Goal: Task Accomplishment & Management: Manage account settings

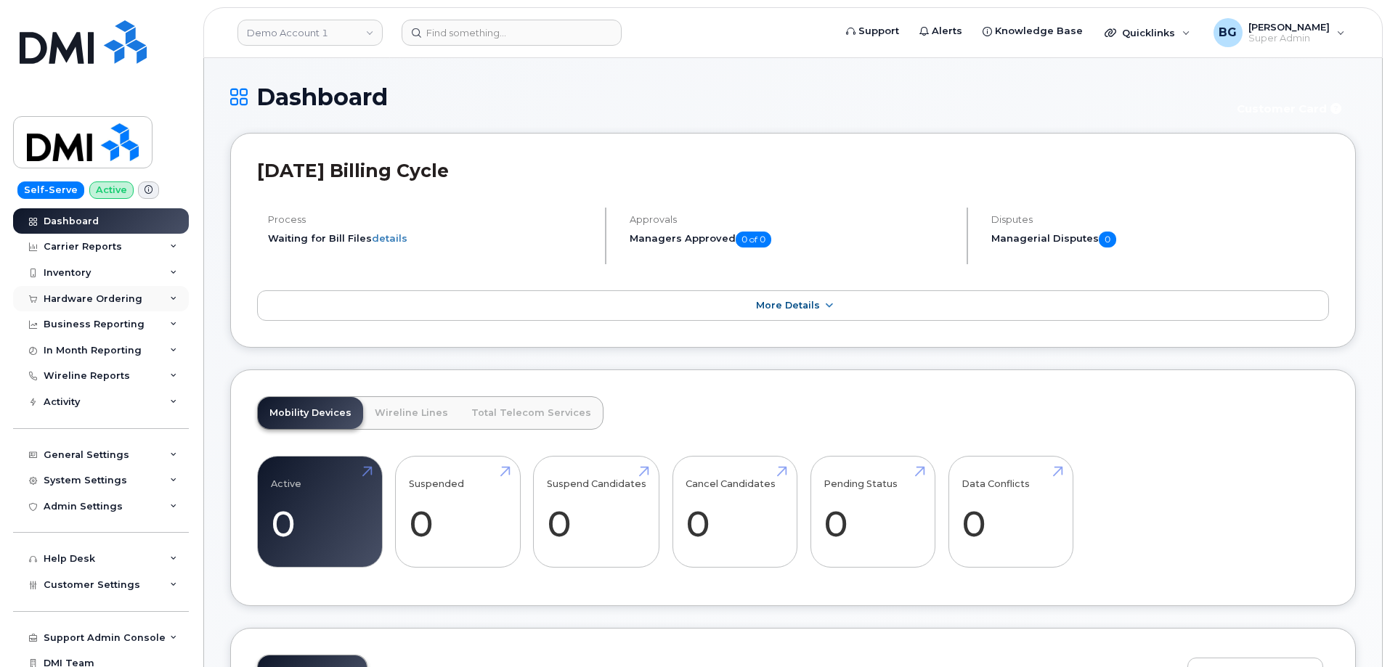
click at [76, 293] on div "Hardware Ordering" at bounding box center [93, 299] width 99 height 12
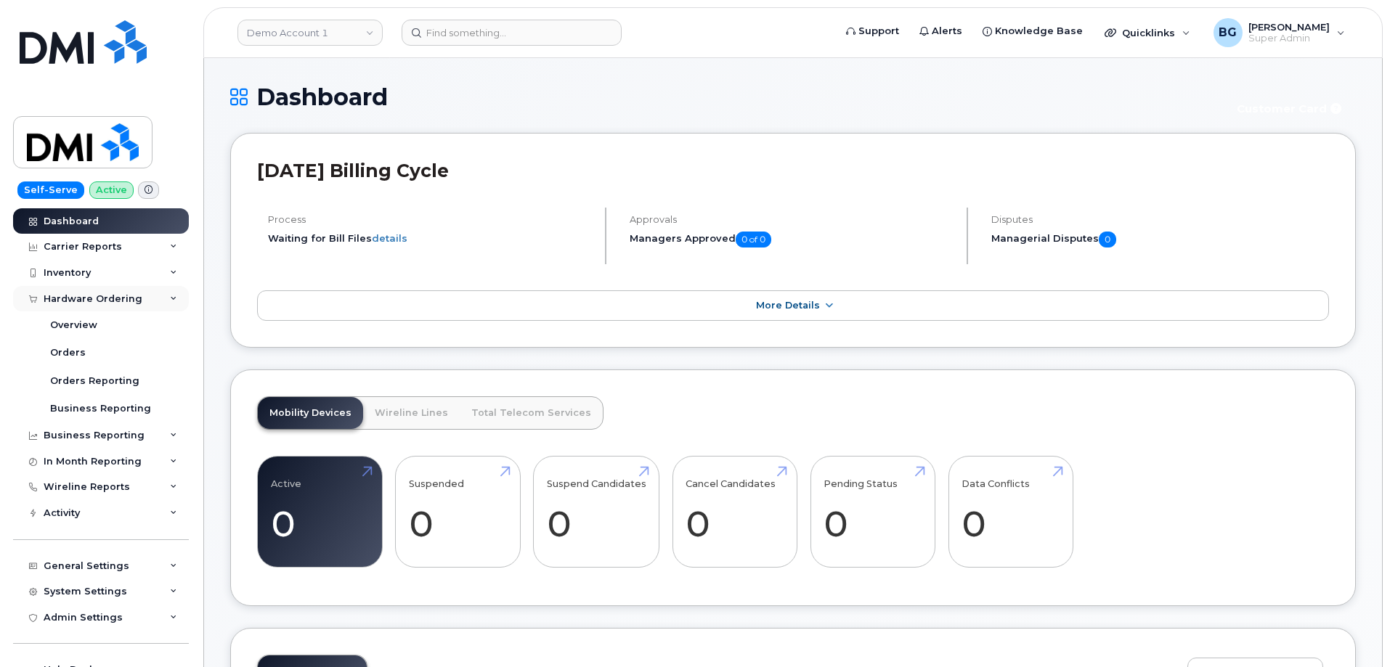
click at [86, 298] on div "Hardware Ordering" at bounding box center [93, 299] width 99 height 12
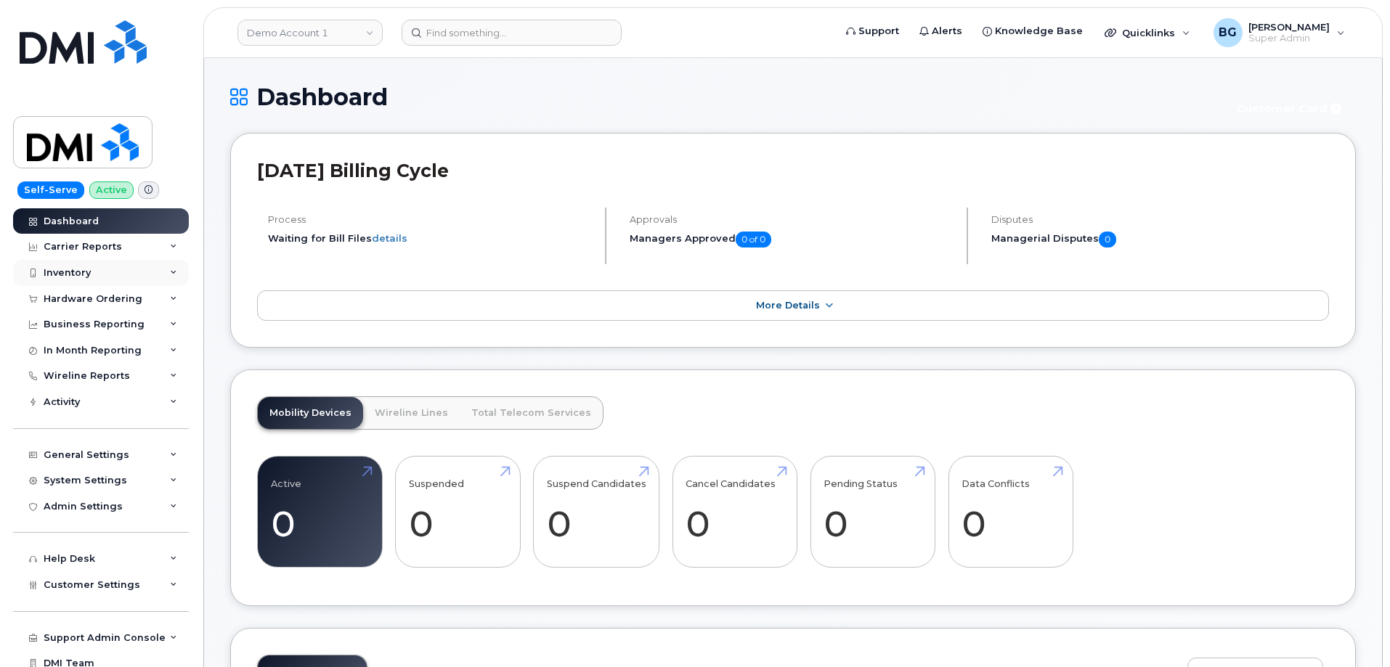
click at [76, 260] on div "Inventory" at bounding box center [101, 273] width 176 height 26
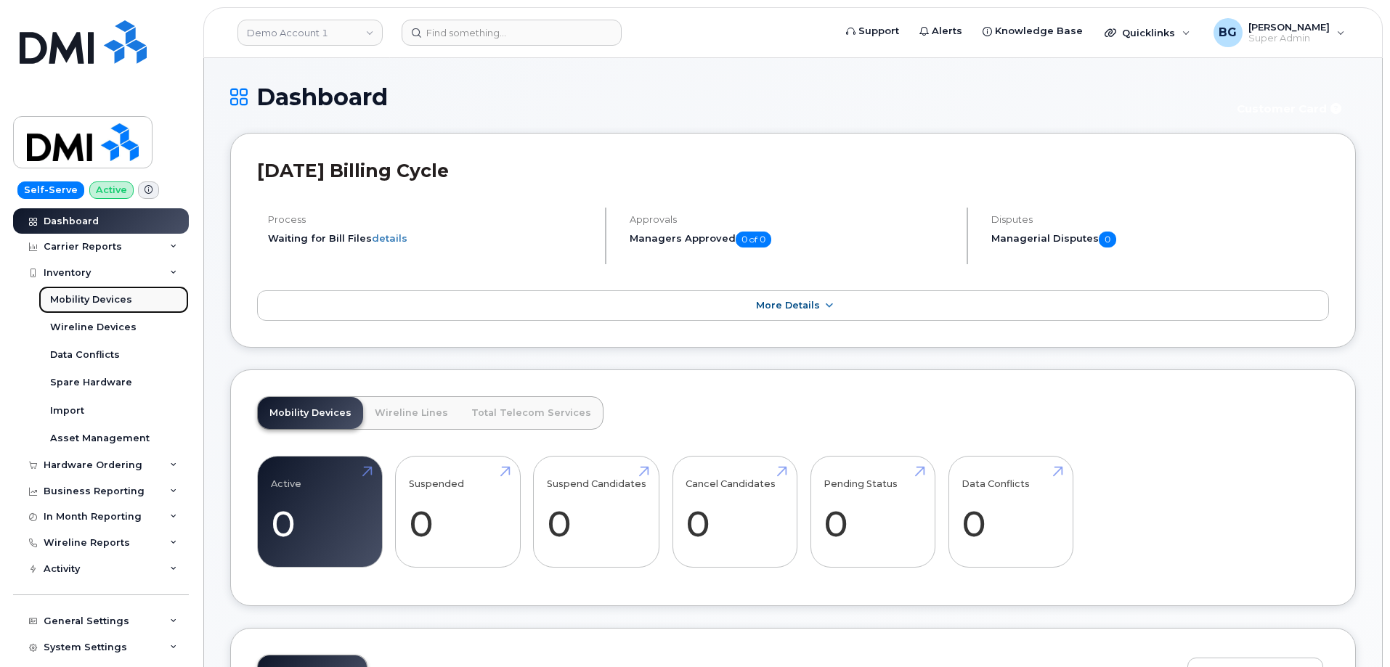
click at [68, 293] on div "Mobility Devices" at bounding box center [91, 299] width 82 height 13
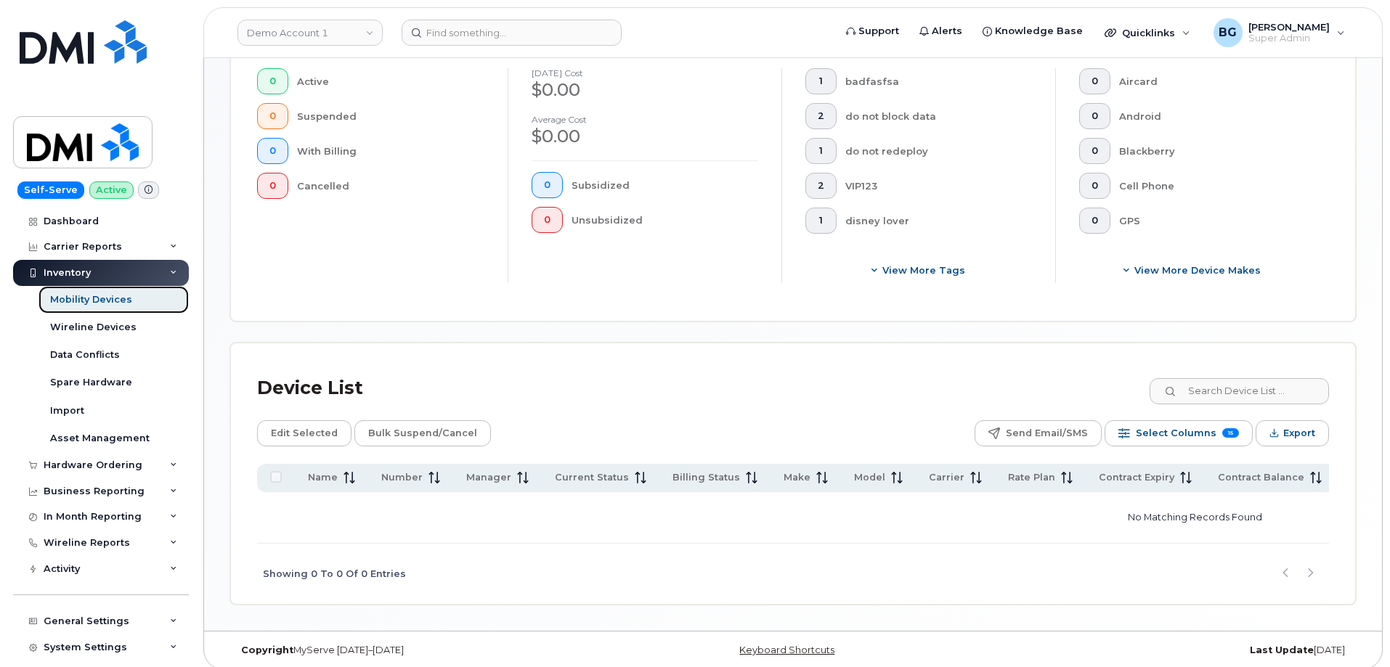
scroll to position [411, 0]
click at [256, 40] on link "Demo Account 1" at bounding box center [309, 33] width 145 height 26
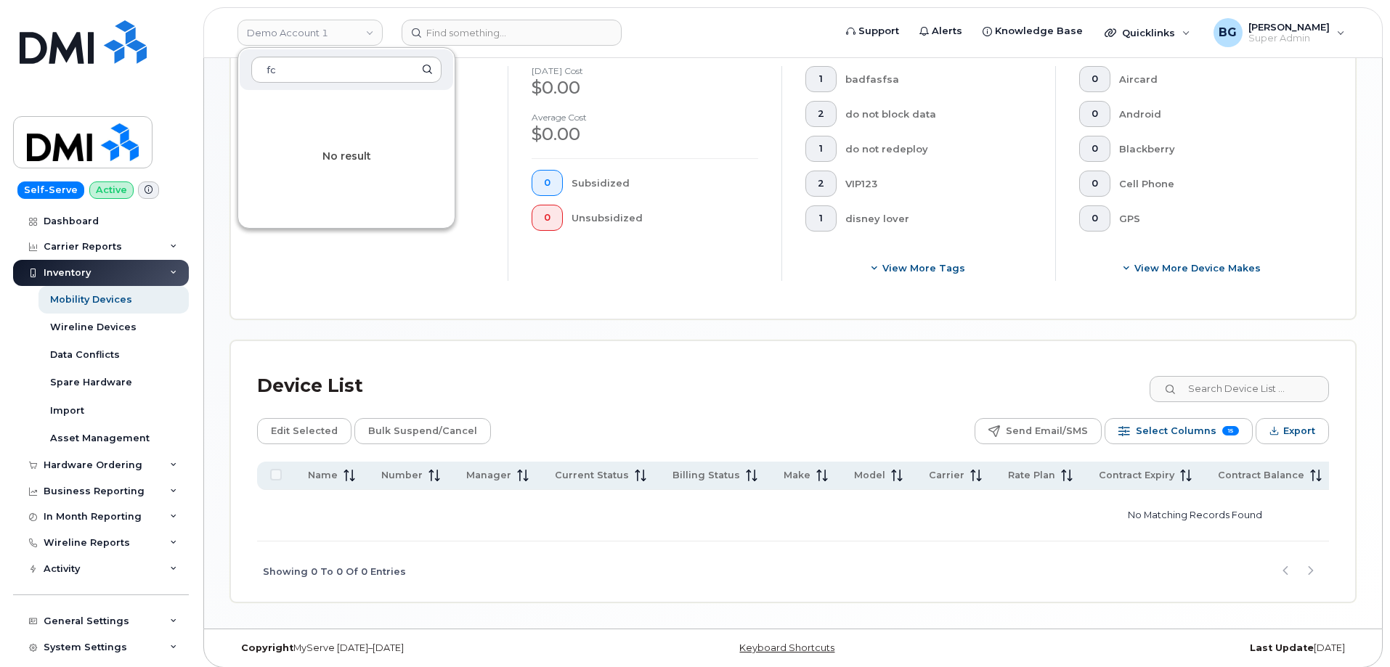
type input "f"
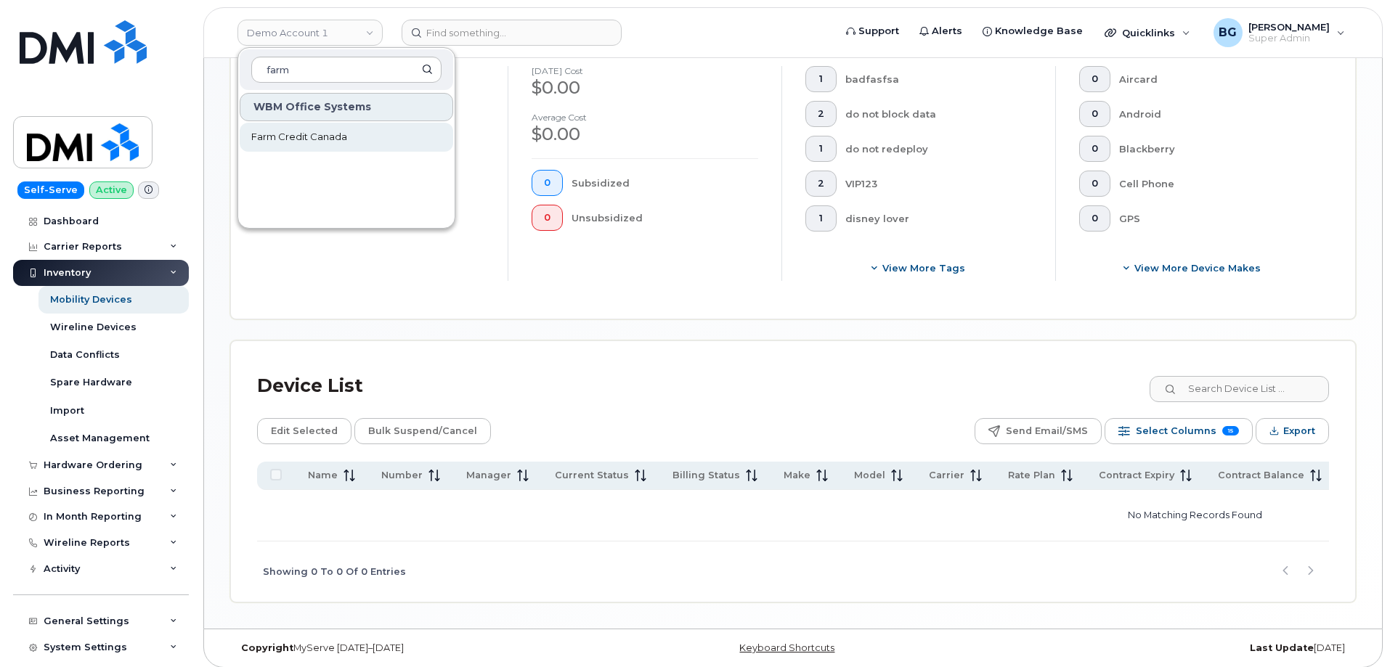
type input "farm"
click at [308, 143] on span "Farm Credit Canada" at bounding box center [299, 137] width 96 height 15
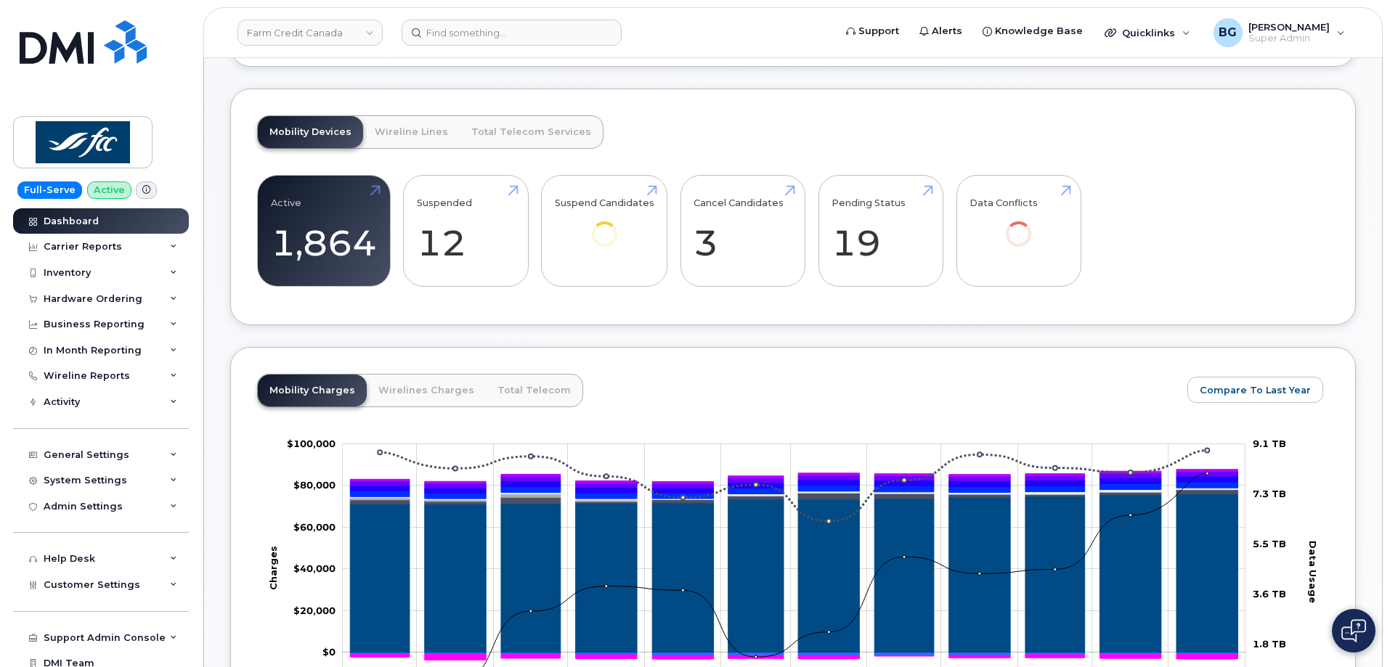
scroll to position [290, 0]
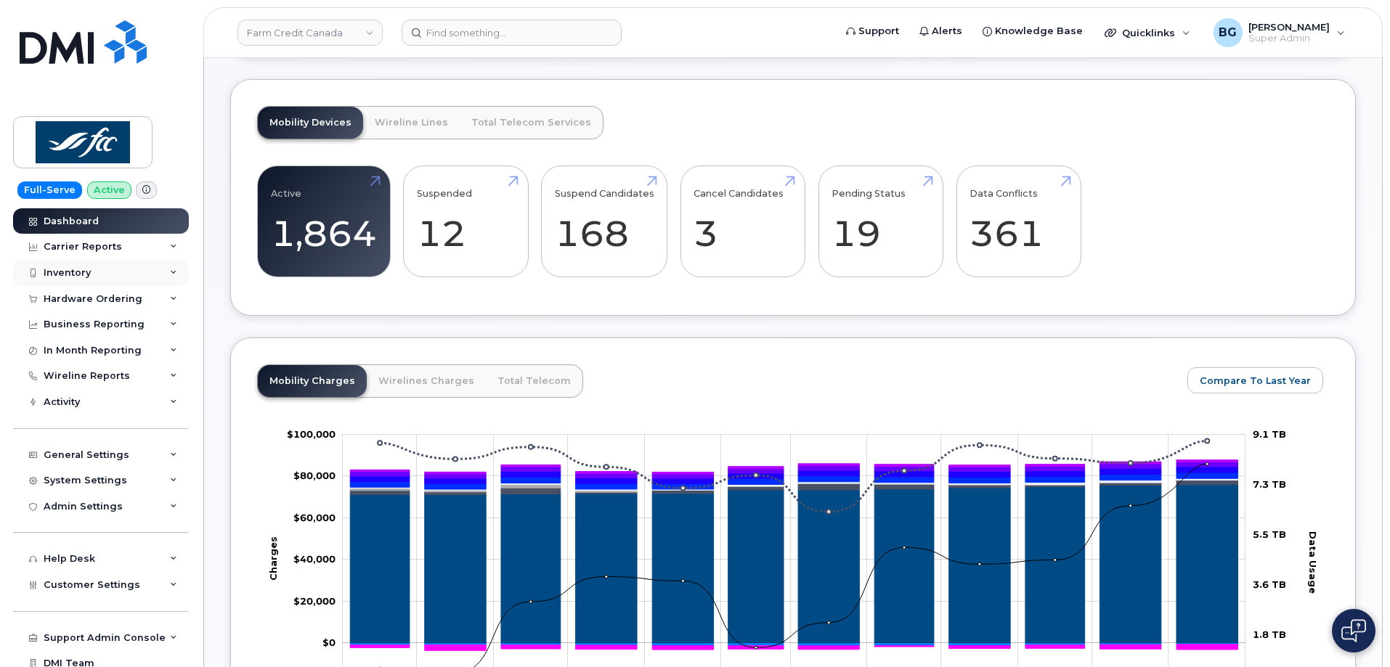
click at [57, 266] on div "Inventory" at bounding box center [101, 273] width 176 height 26
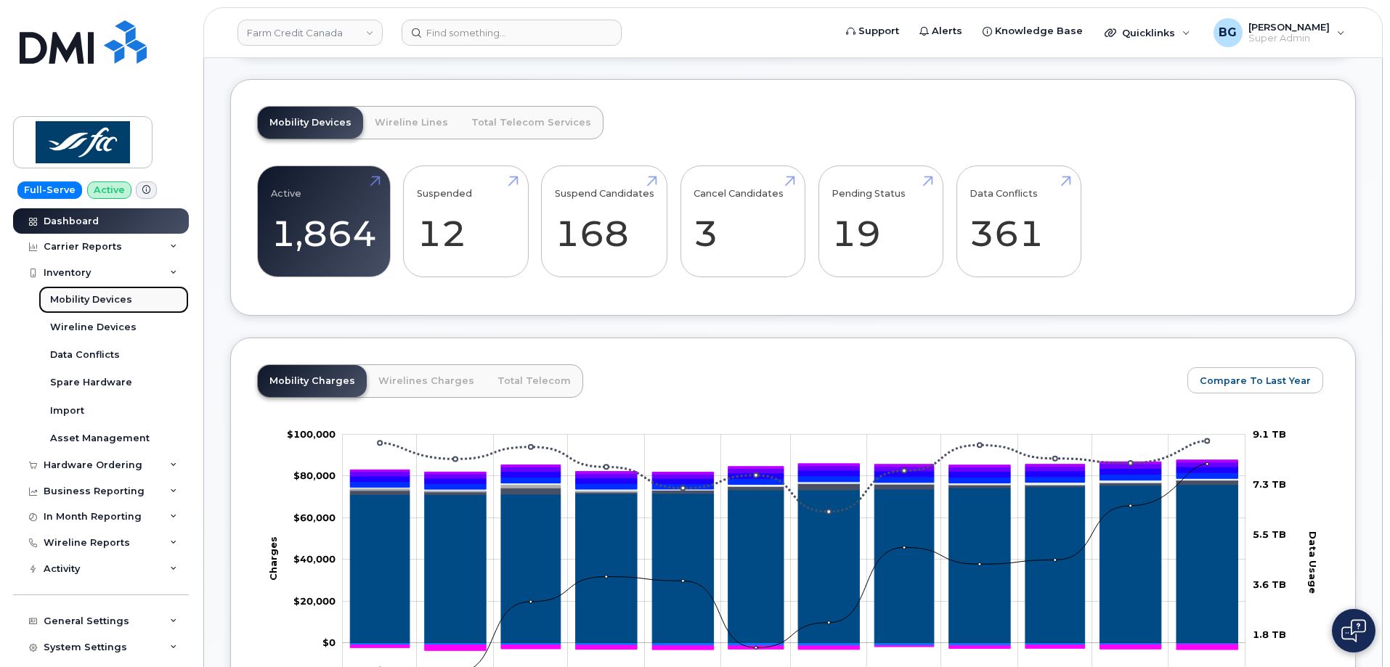
click at [66, 292] on link "Mobility Devices" at bounding box center [113, 300] width 150 height 28
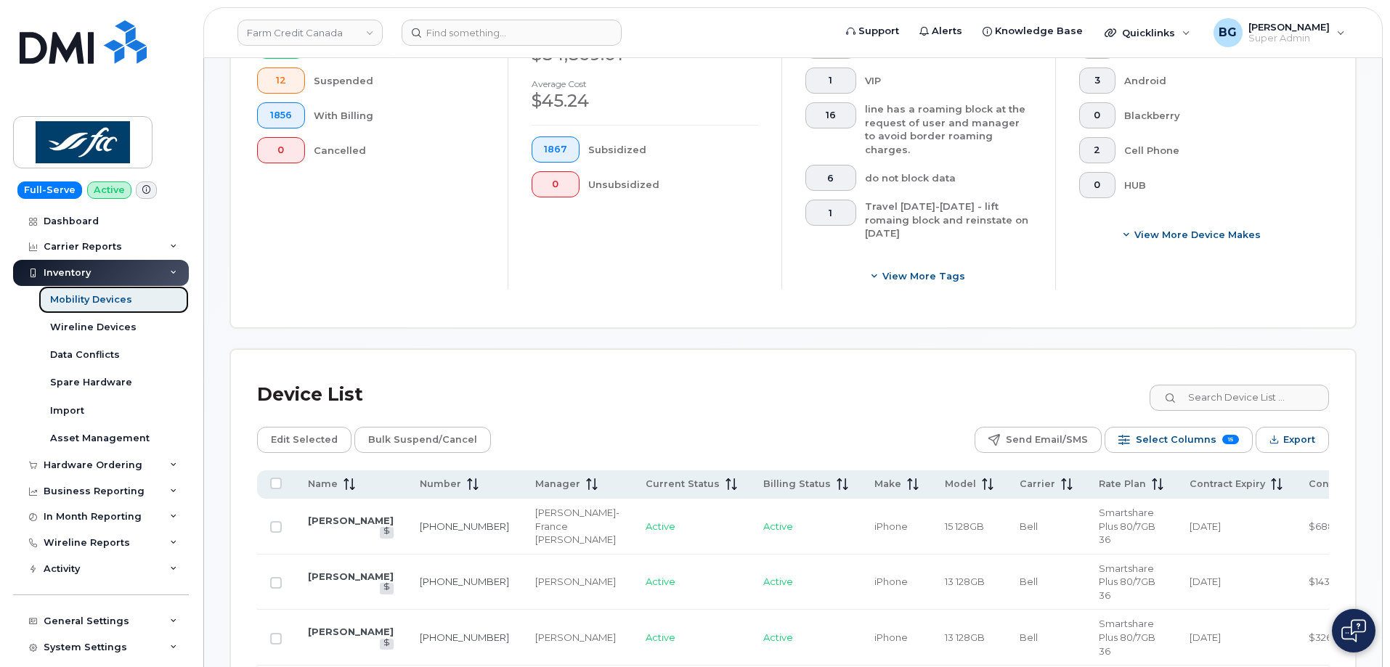
scroll to position [481, 0]
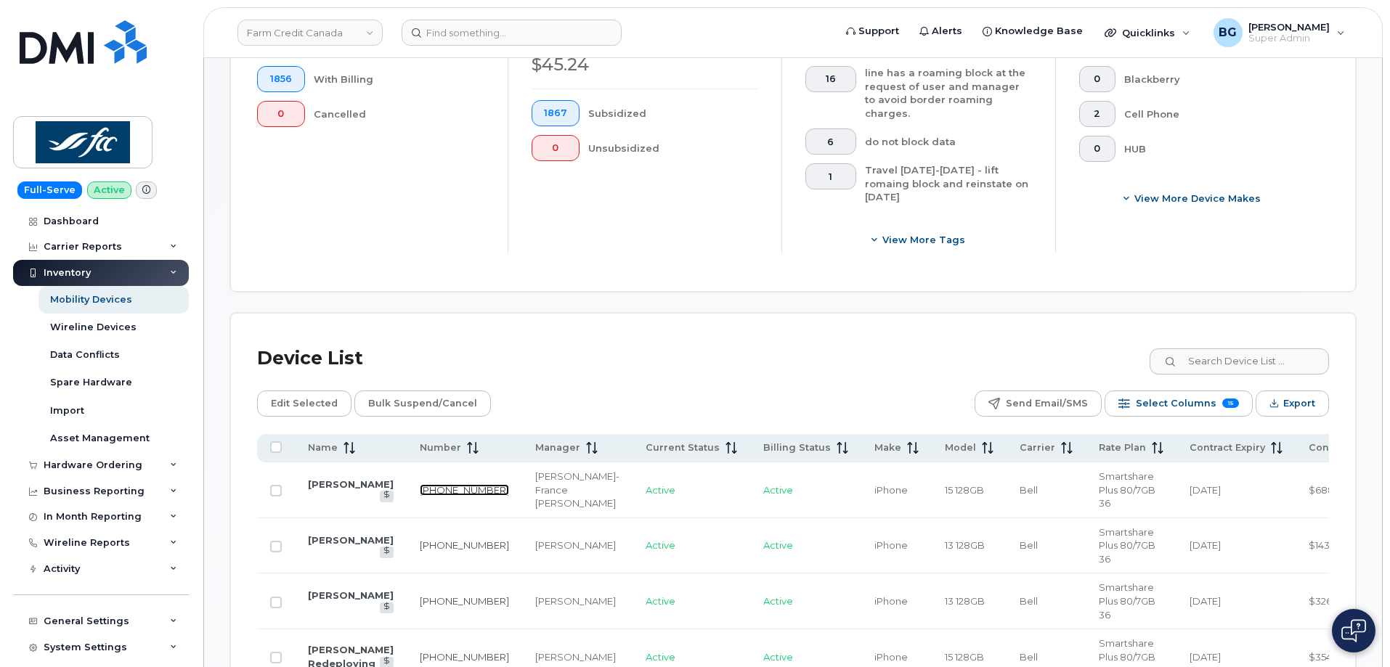
click at [428, 484] on link "204-232-9076" at bounding box center [464, 490] width 89 height 12
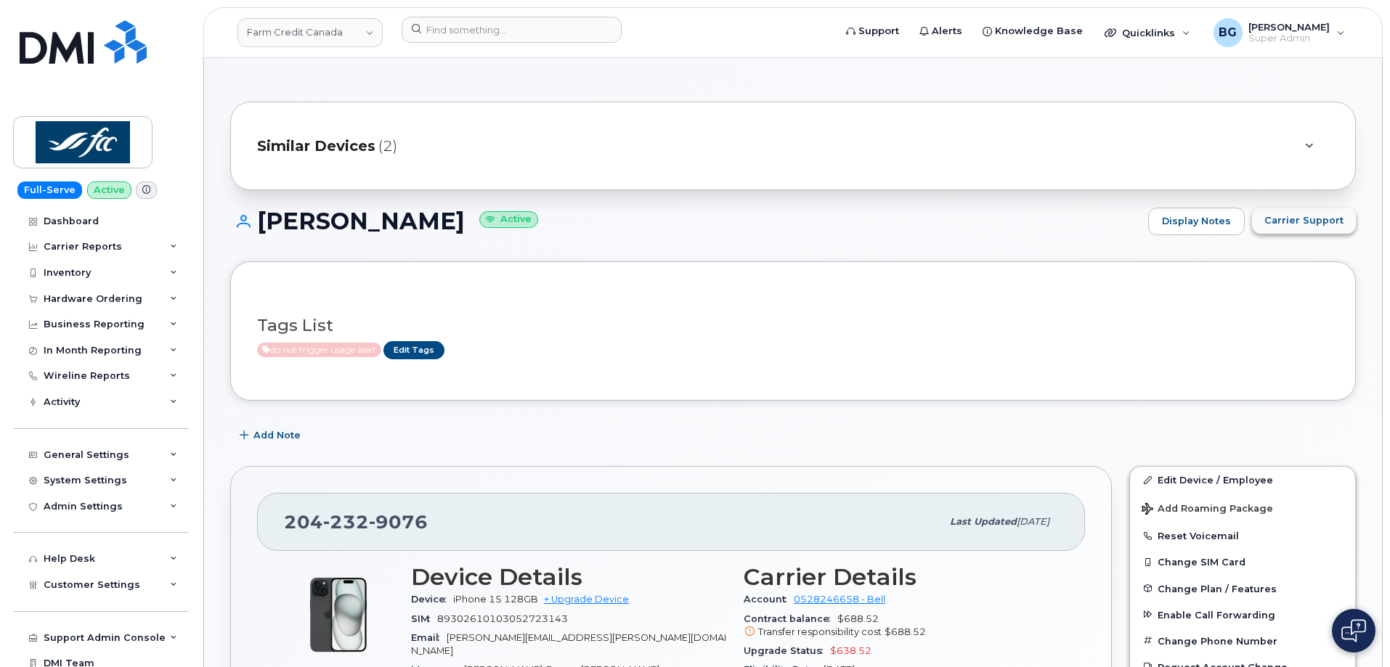
click at [1317, 219] on span "Carrier Support" at bounding box center [1303, 220] width 79 height 14
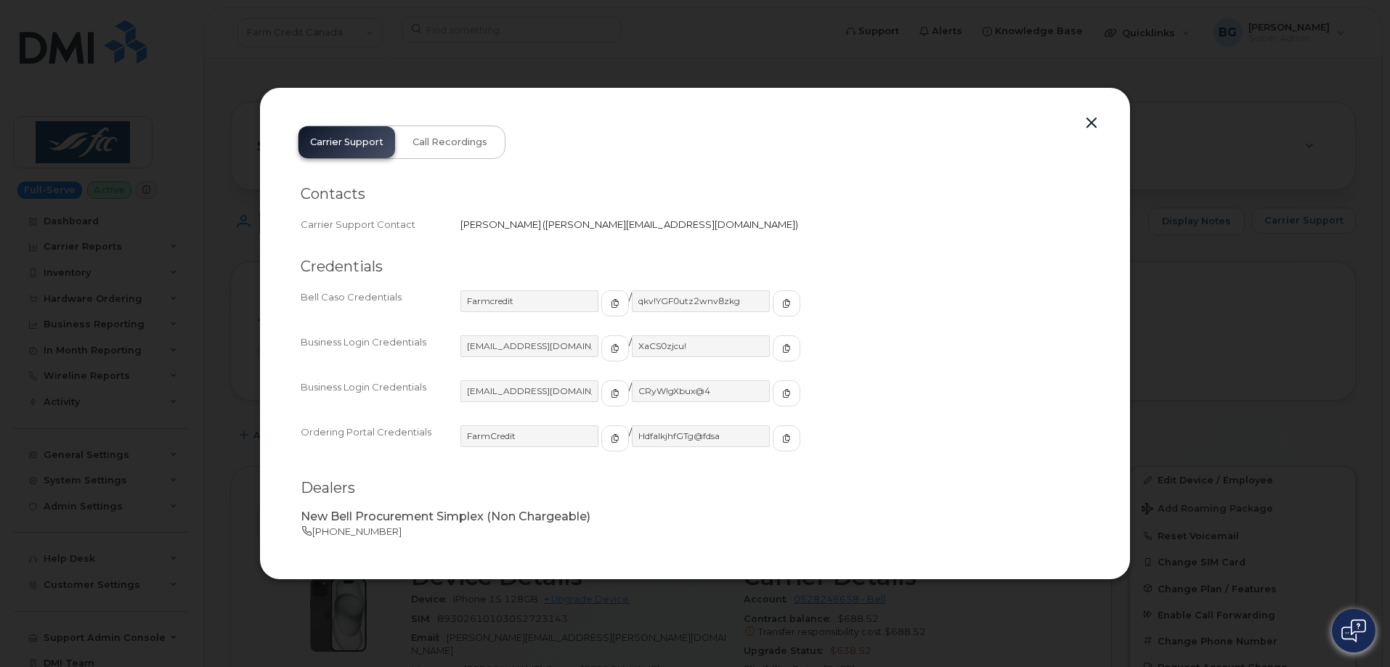
click at [1090, 116] on button "button" at bounding box center [1091, 123] width 22 height 20
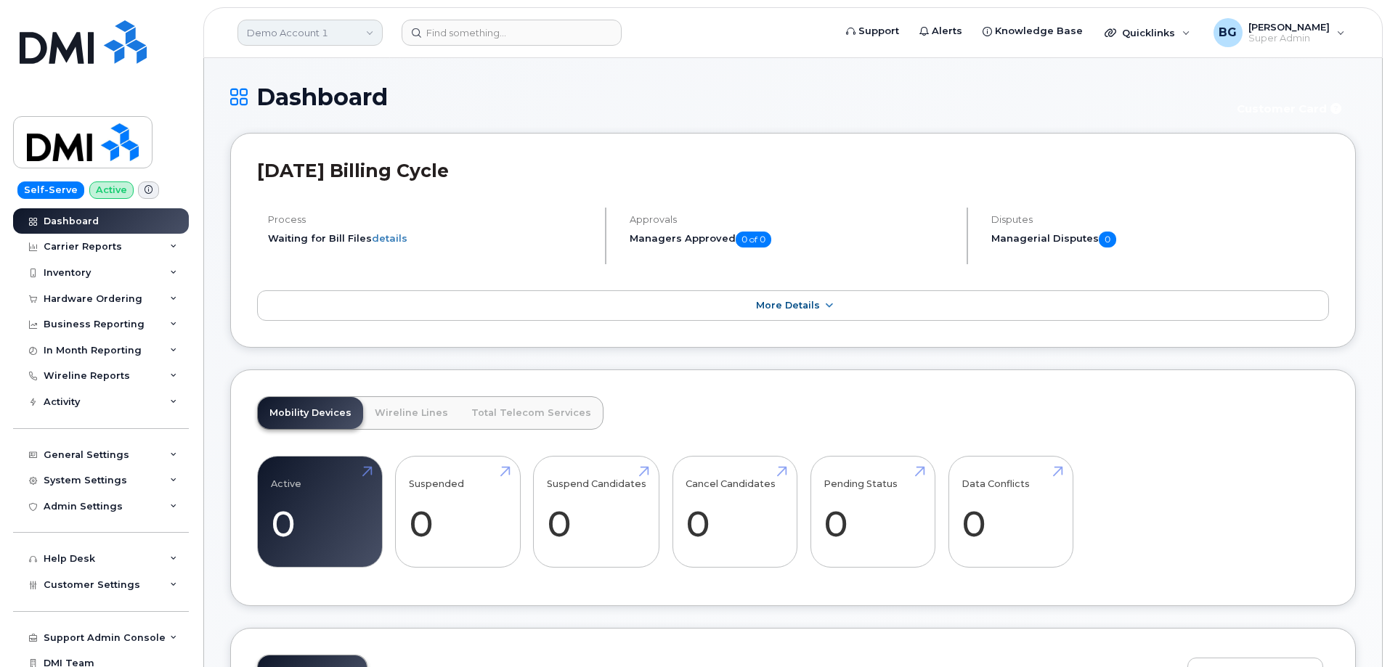
click at [310, 28] on link "Demo Account 1" at bounding box center [309, 33] width 145 height 26
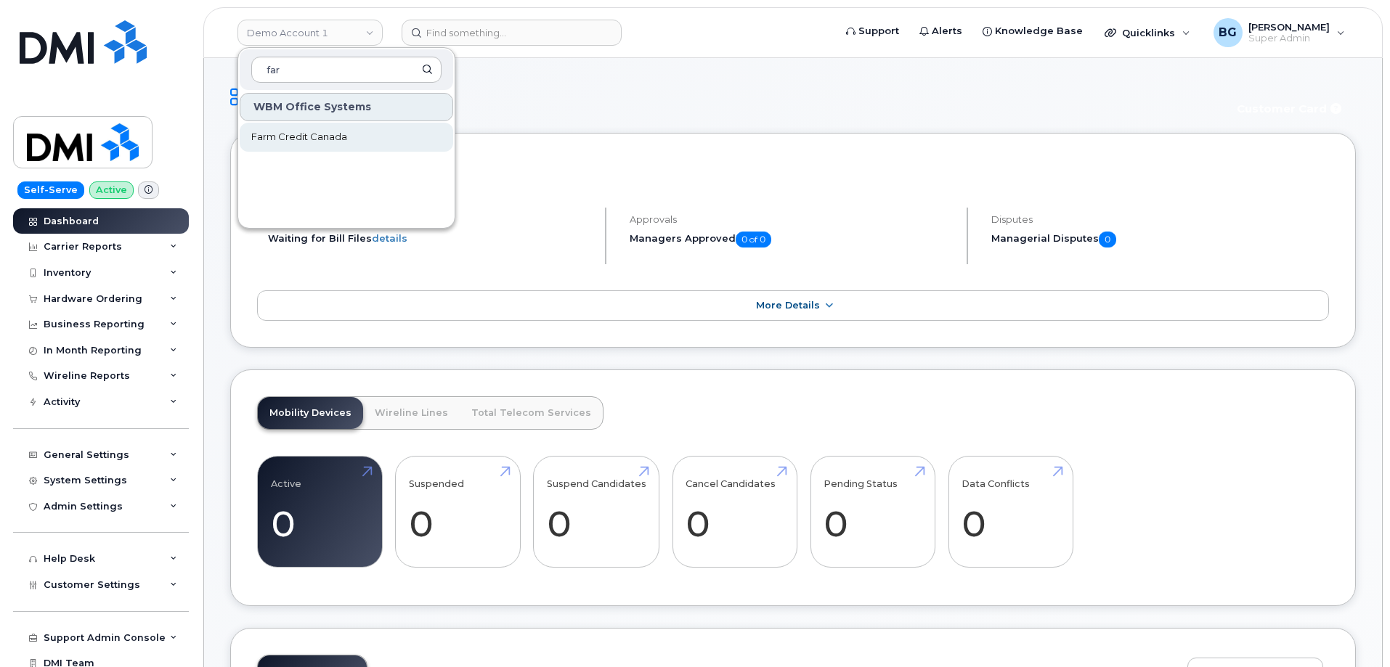
type input "far"
click at [271, 128] on link "Farm Credit Canada" at bounding box center [346, 137] width 213 height 29
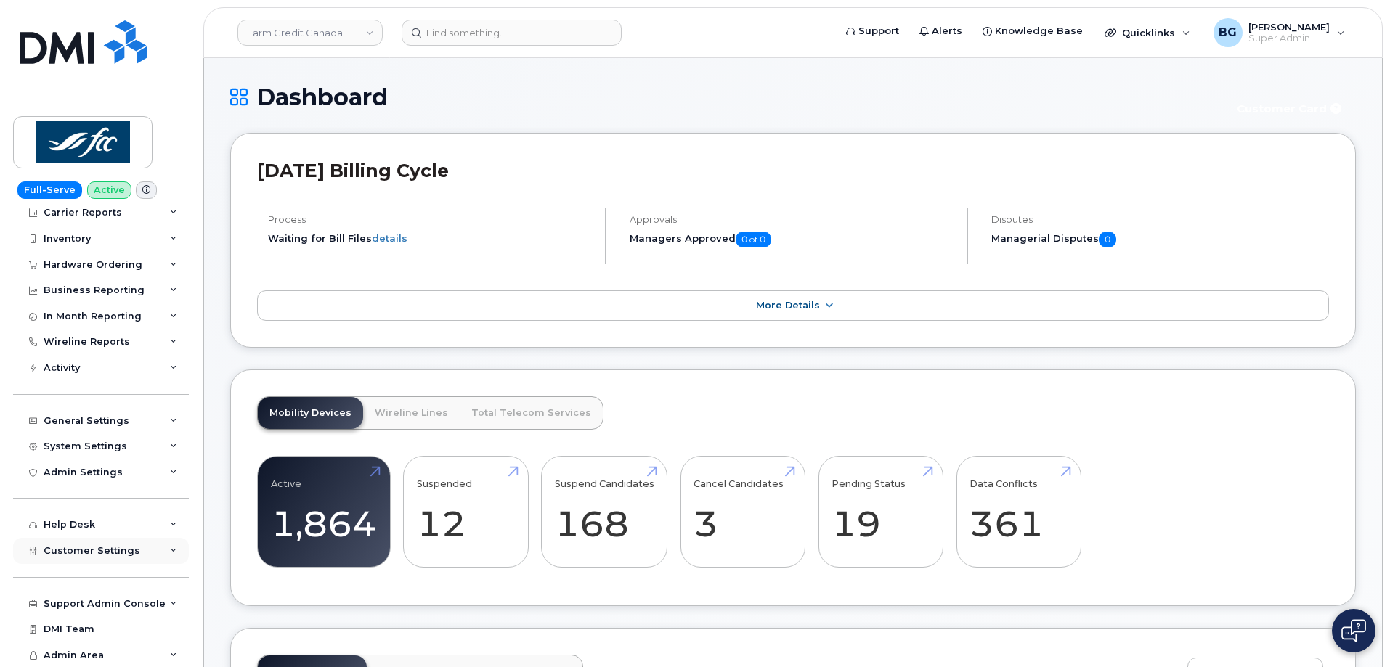
click at [110, 551] on span "Customer Settings" at bounding box center [92, 550] width 97 height 11
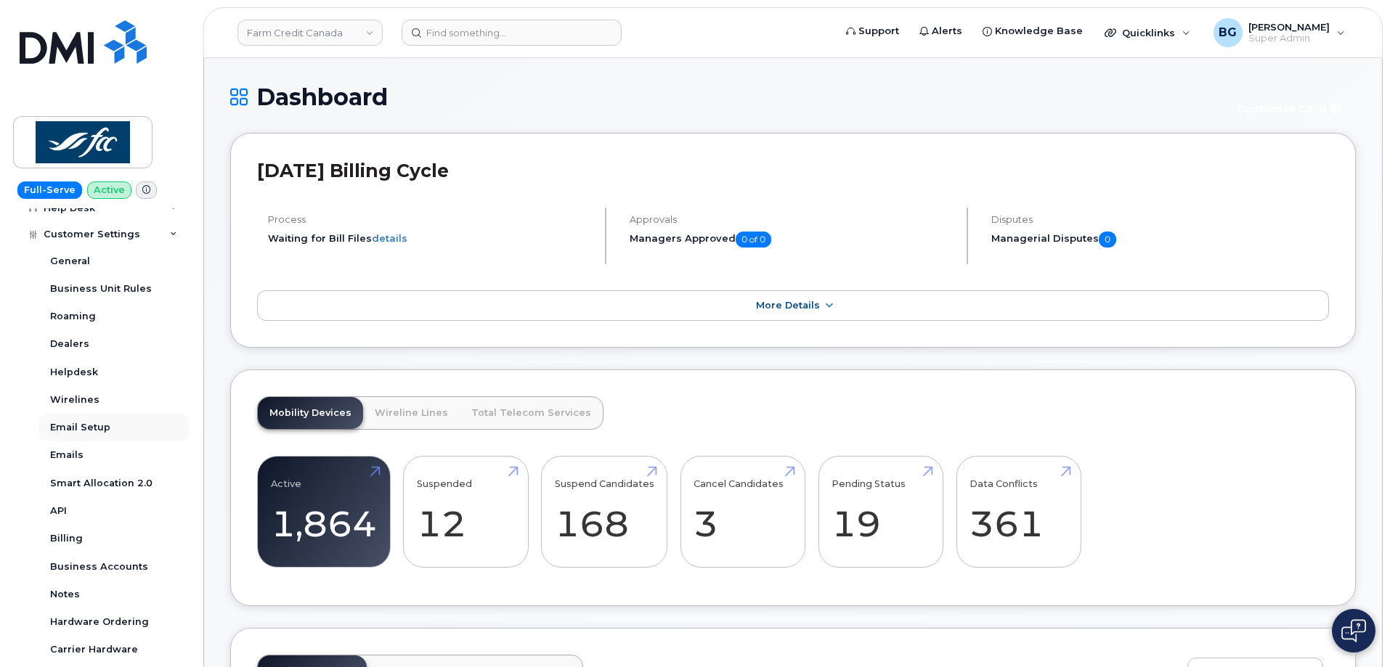
scroll to position [373, 0]
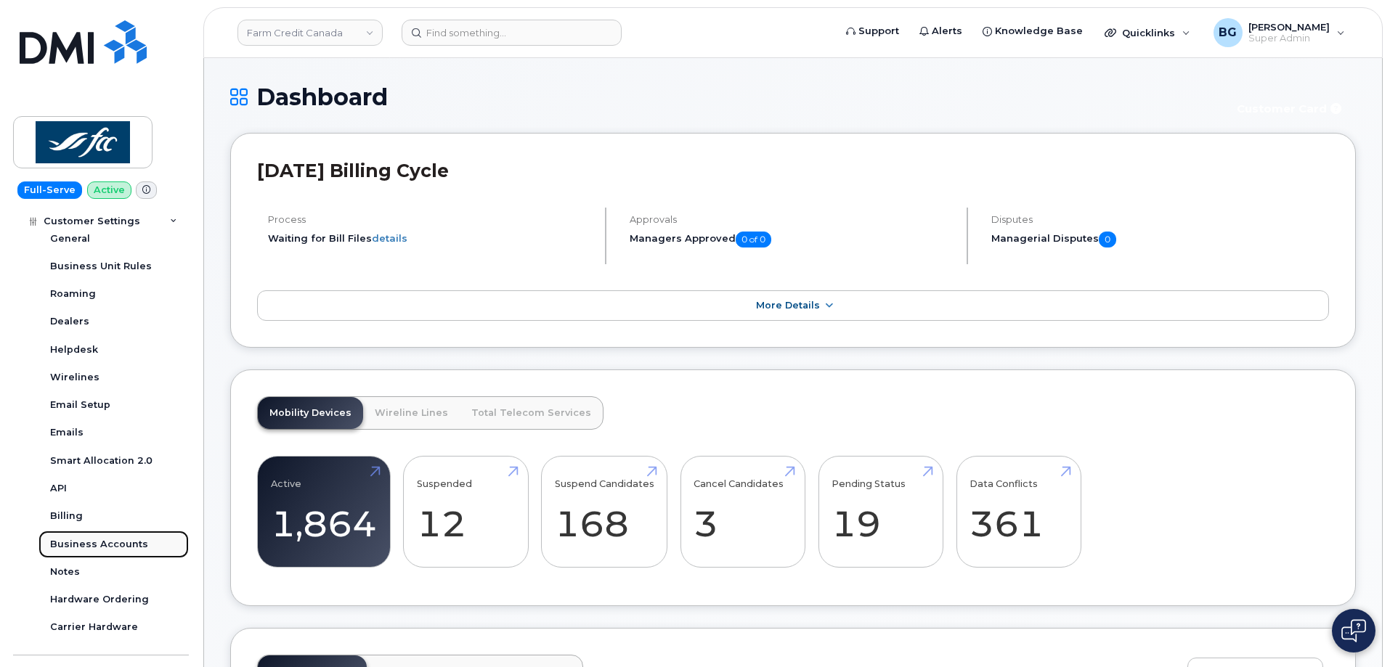
click at [75, 547] on div "Business Accounts" at bounding box center [99, 544] width 98 height 13
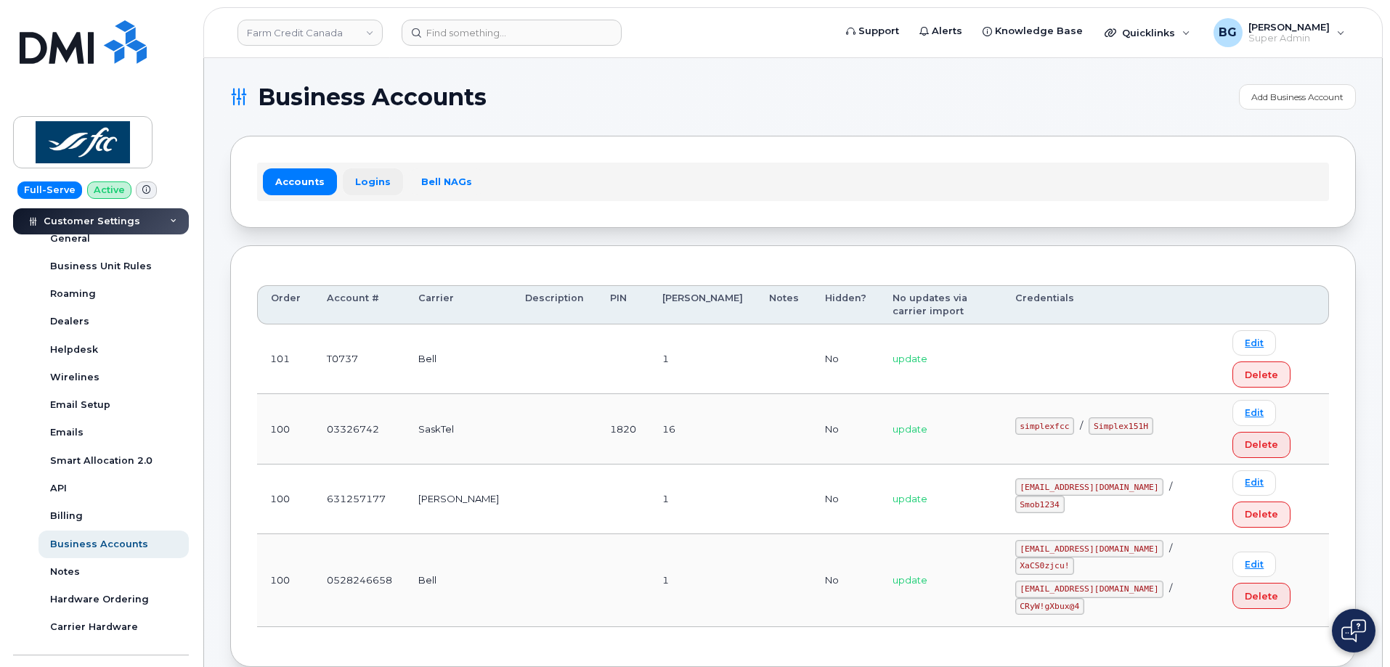
click at [364, 182] on link "Logins" at bounding box center [373, 181] width 60 height 26
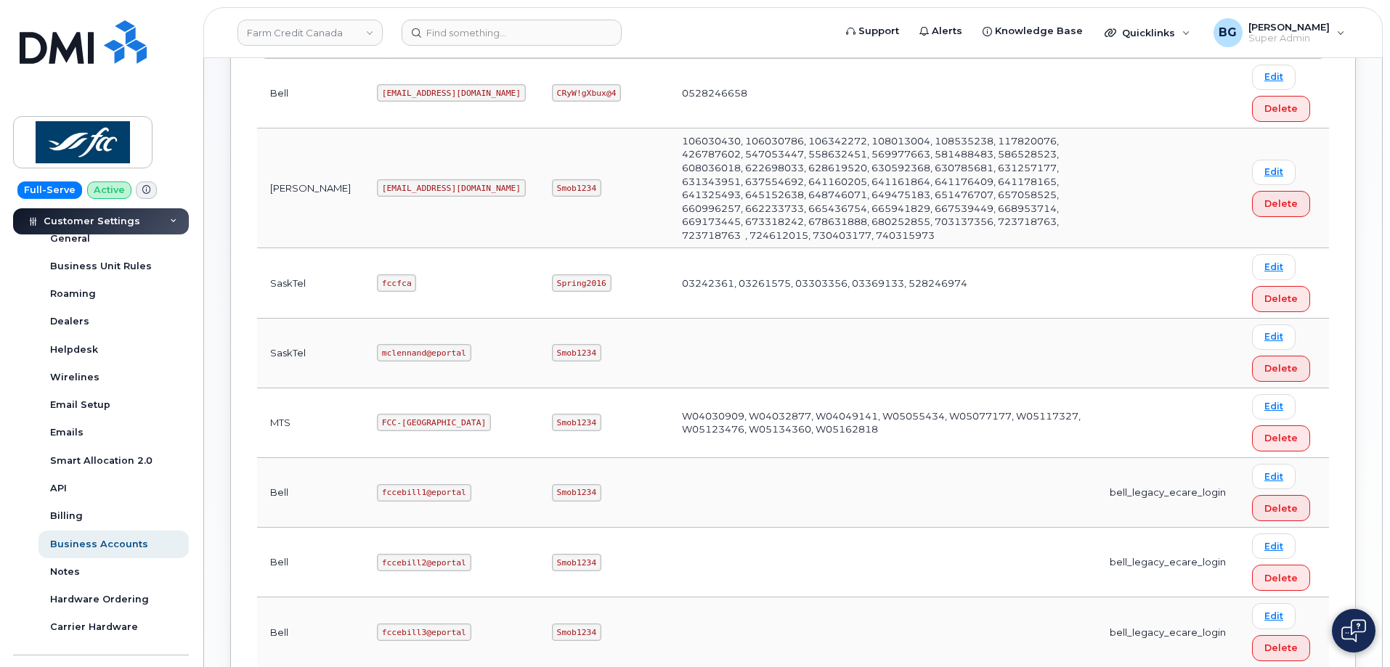
scroll to position [392, 0]
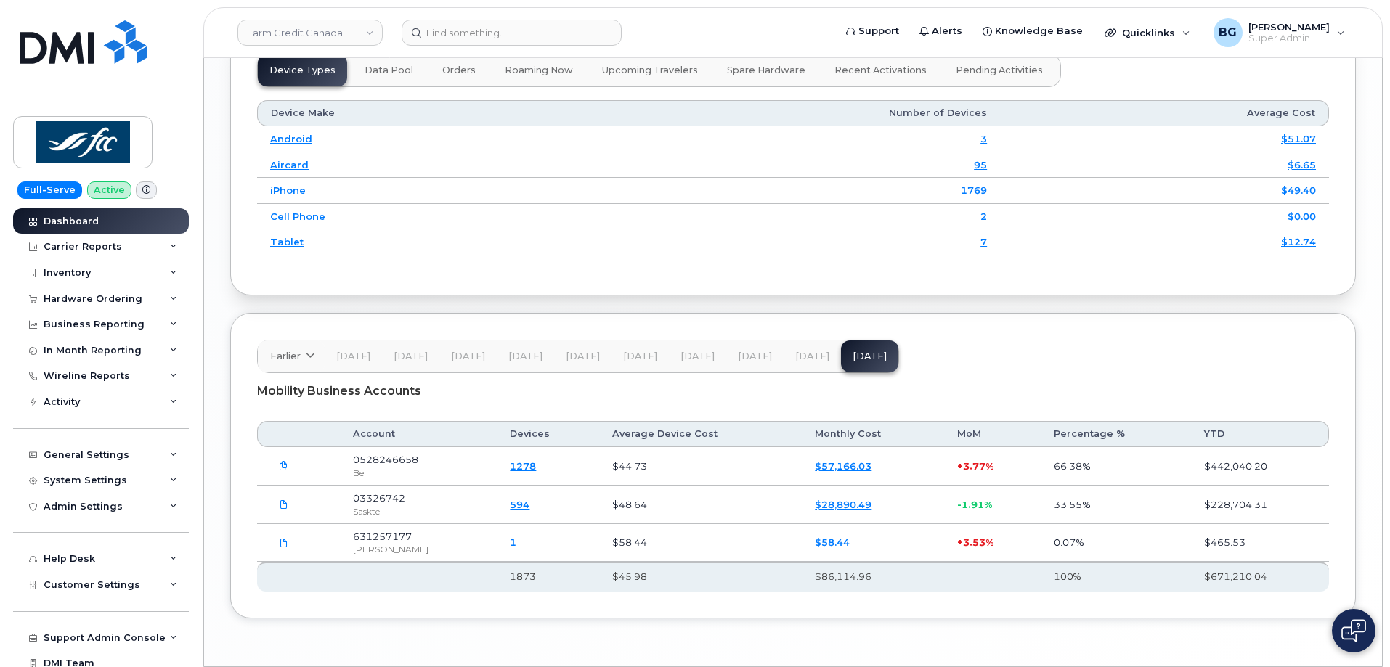
scroll to position [1825, 0]
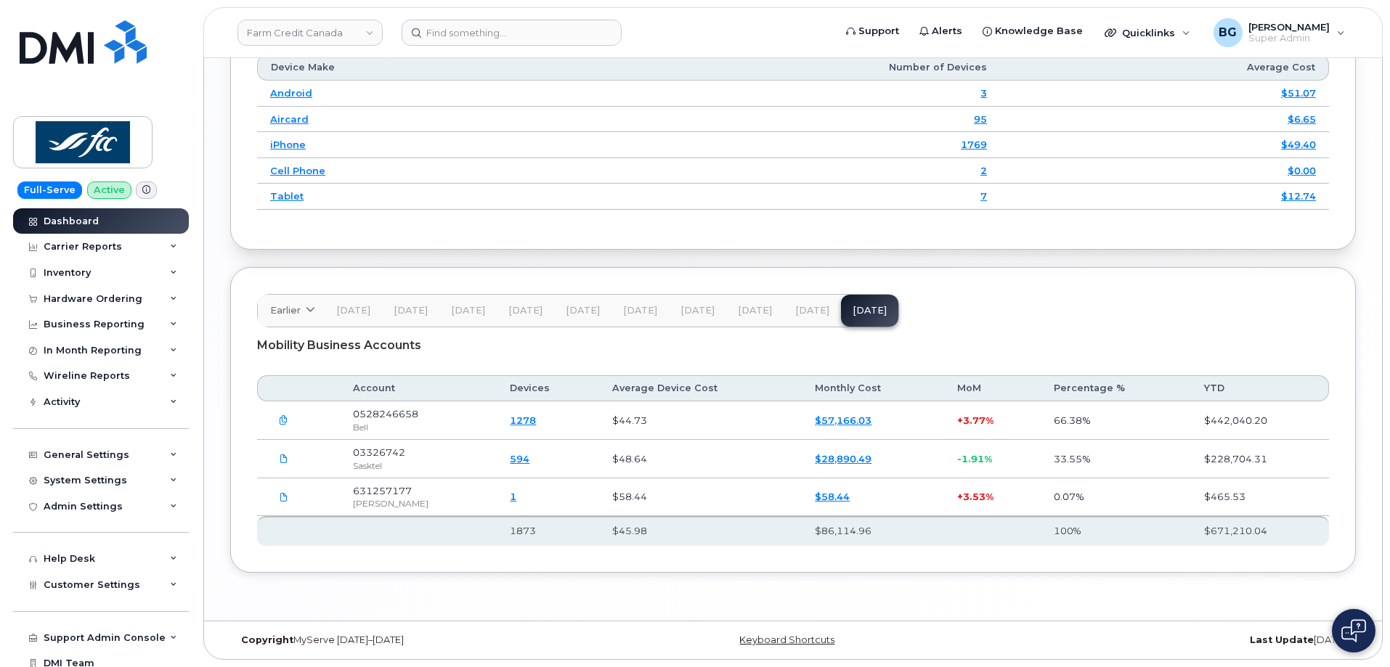
click at [796, 306] on span "Jul 25" at bounding box center [812, 311] width 34 height 12
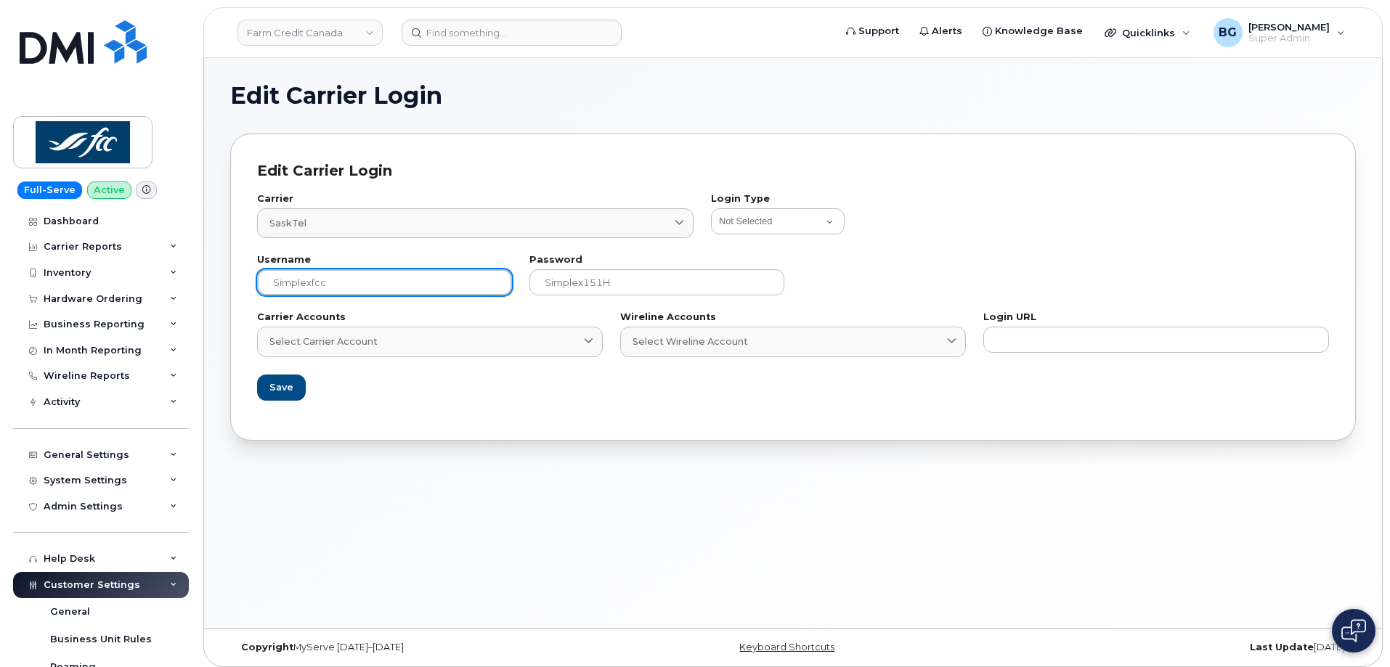
click at [272, 285] on input "simplexfcc" at bounding box center [384, 282] width 255 height 26
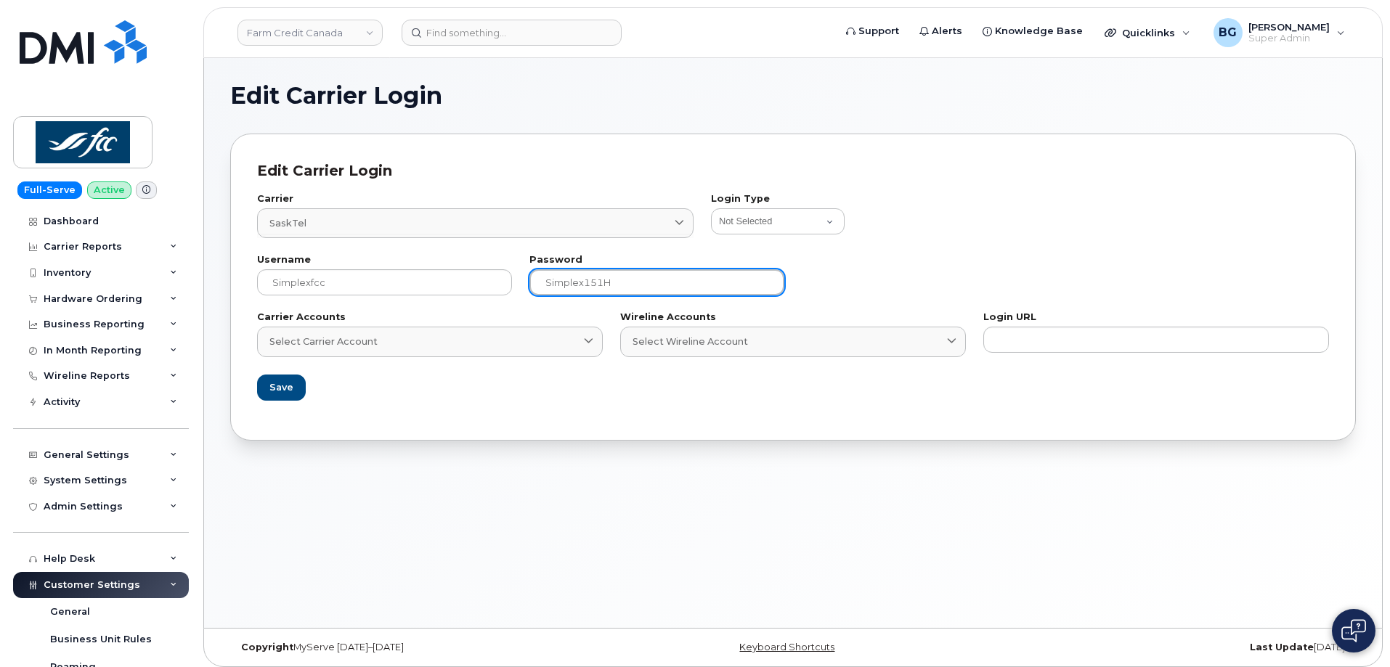
click at [558, 280] on input "Simplex151H" at bounding box center [656, 282] width 255 height 26
drag, startPoint x: 558, startPoint y: 280, endPoint x: 592, endPoint y: 280, distance: 34.1
click at [592, 280] on input "Simplex151H" at bounding box center [656, 282] width 255 height 26
